Goal: Task Accomplishment & Management: Manage account settings

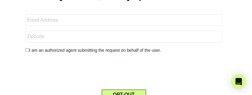
scroll to position [57, 0]
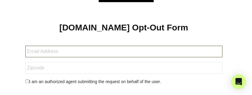
click at [34, 57] on input "text" at bounding box center [123, 52] width 197 height 12
type input "[EMAIL_ADDRESS][DOMAIN_NAME]"
type input "72921"
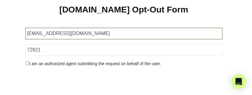
scroll to position [118, 0]
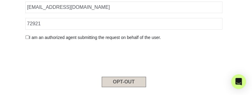
click at [129, 79] on button "OPT-OUT" at bounding box center [124, 82] width 44 height 10
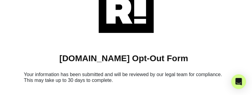
scroll to position [53, 0]
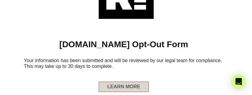
click at [130, 88] on button "LEARN MORE" at bounding box center [124, 87] width 50 height 10
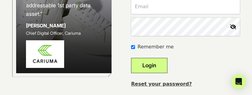
scroll to position [128, 0]
